Goal: Information Seeking & Learning: Learn about a topic

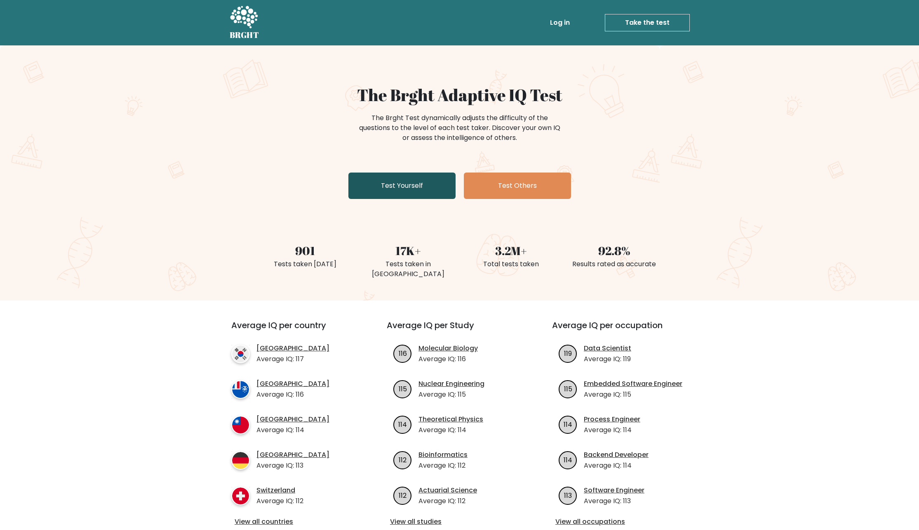
click at [378, 182] on link "Test Yourself" at bounding box center [402, 185] width 107 height 26
